Goal: Task Accomplishment & Management: Complete application form

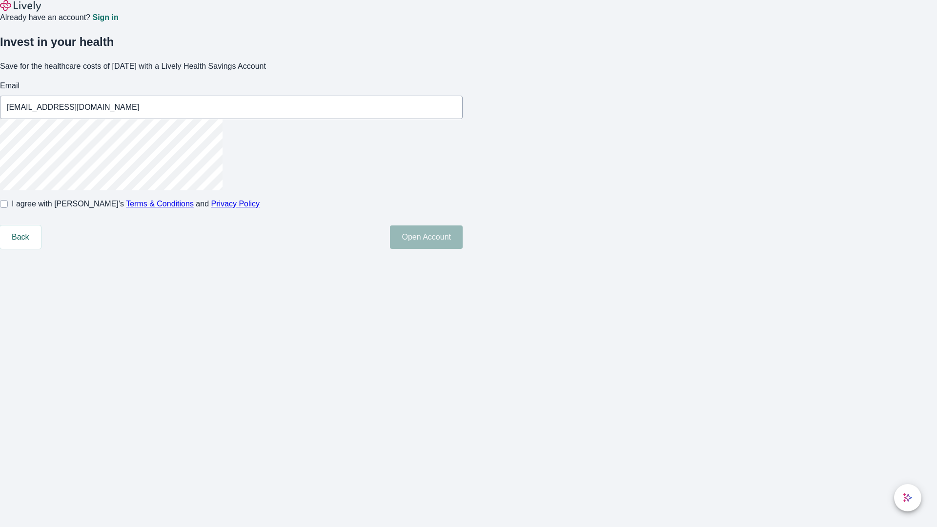
click at [8, 208] on input "I agree with Lively’s Terms & Conditions and Privacy Policy" at bounding box center [4, 204] width 8 height 8
checkbox input "true"
click at [463, 249] on button "Open Account" at bounding box center [426, 236] width 73 height 23
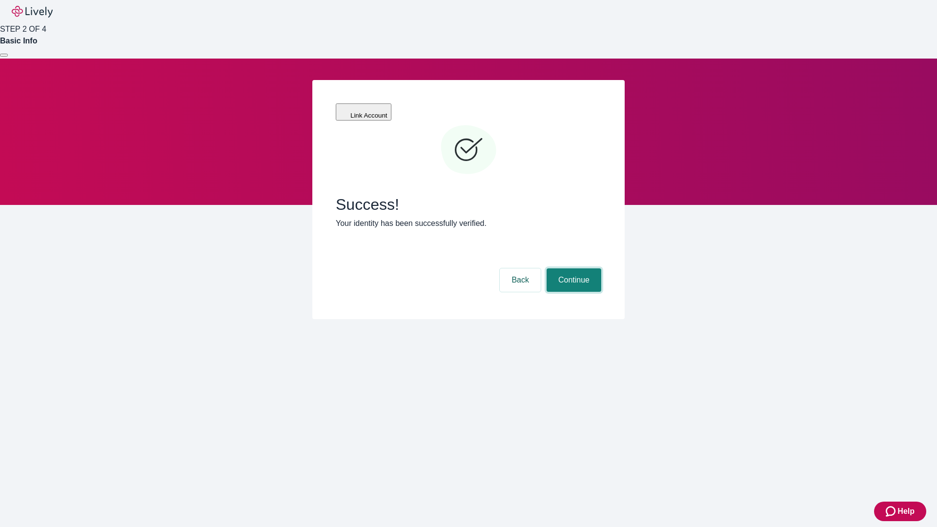
click at [573, 268] on button "Continue" at bounding box center [574, 279] width 55 height 23
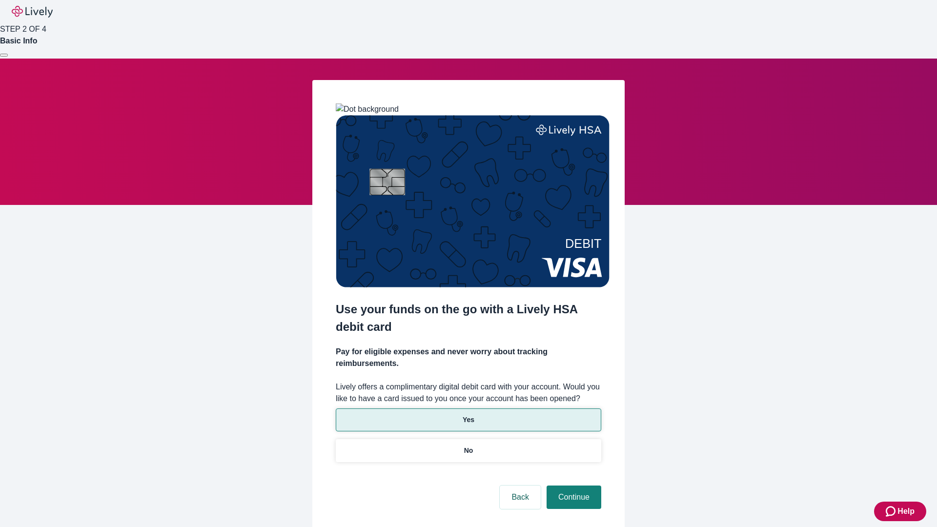
click at [468, 415] on p "Yes" at bounding box center [469, 420] width 12 height 10
click at [573, 486] on button "Continue" at bounding box center [574, 497] width 55 height 23
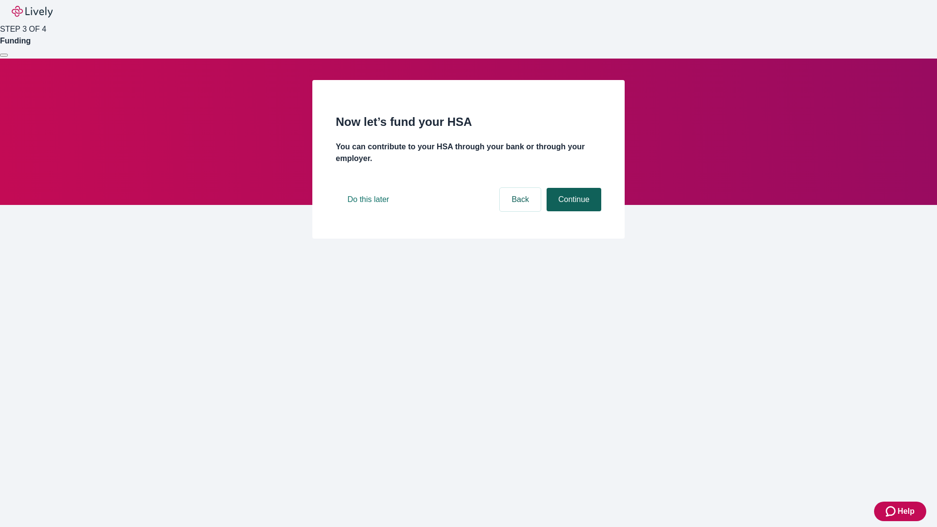
click at [573, 211] on button "Continue" at bounding box center [574, 199] width 55 height 23
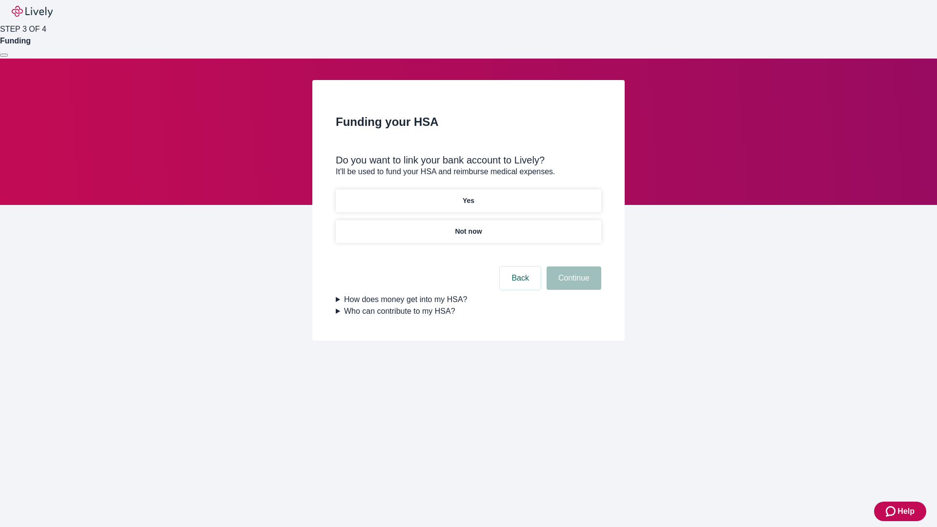
click at [468, 226] on p "Not now" at bounding box center [468, 231] width 27 height 10
click at [573, 284] on button "Continue" at bounding box center [574, 277] width 55 height 23
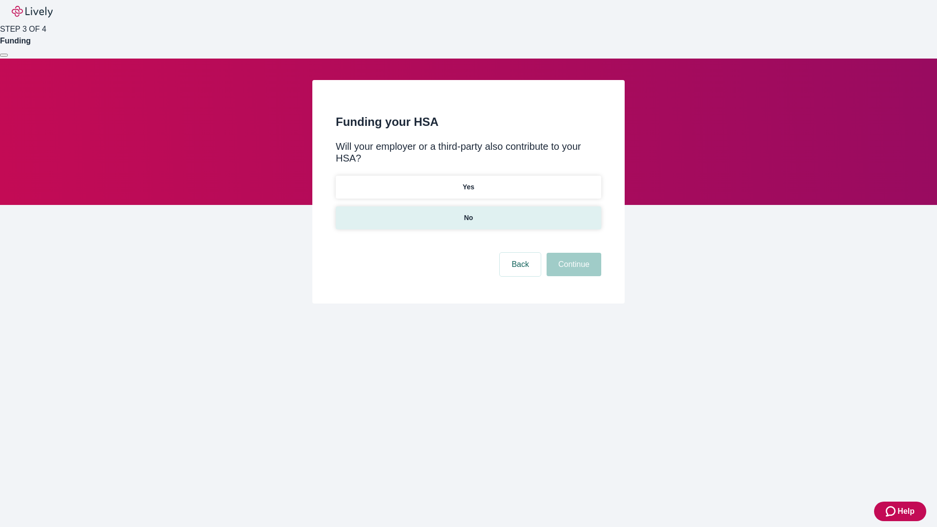
click at [468, 213] on p "No" at bounding box center [468, 218] width 9 height 10
click at [573, 253] on button "Continue" at bounding box center [574, 264] width 55 height 23
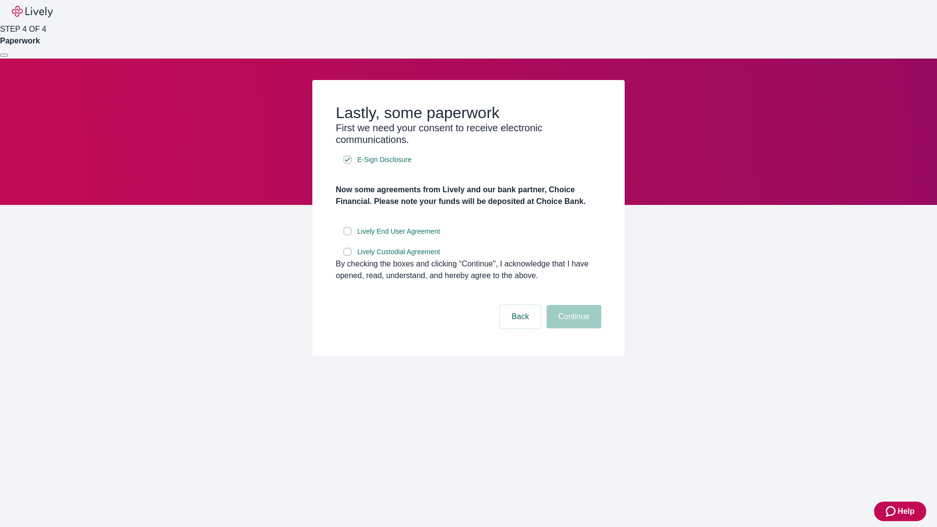
click at [348, 235] on input "Lively End User Agreement" at bounding box center [348, 231] width 8 height 8
checkbox input "true"
click at [348, 256] on input "Lively Custodial Agreement" at bounding box center [348, 252] width 8 height 8
checkbox input "true"
click at [573, 328] on button "Continue" at bounding box center [574, 316] width 55 height 23
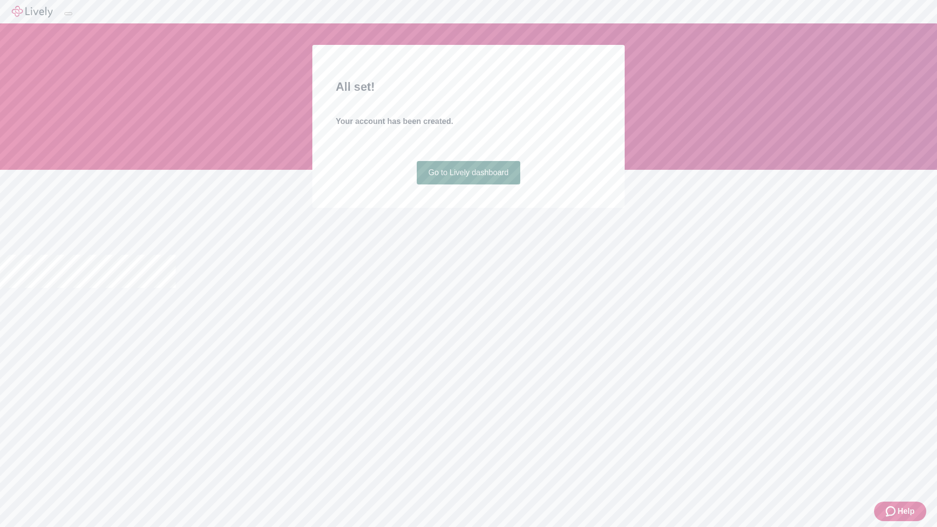
click at [468, 184] on link "Go to Lively dashboard" at bounding box center [469, 172] width 104 height 23
